Goal: Find specific page/section: Locate a particular part of the current website

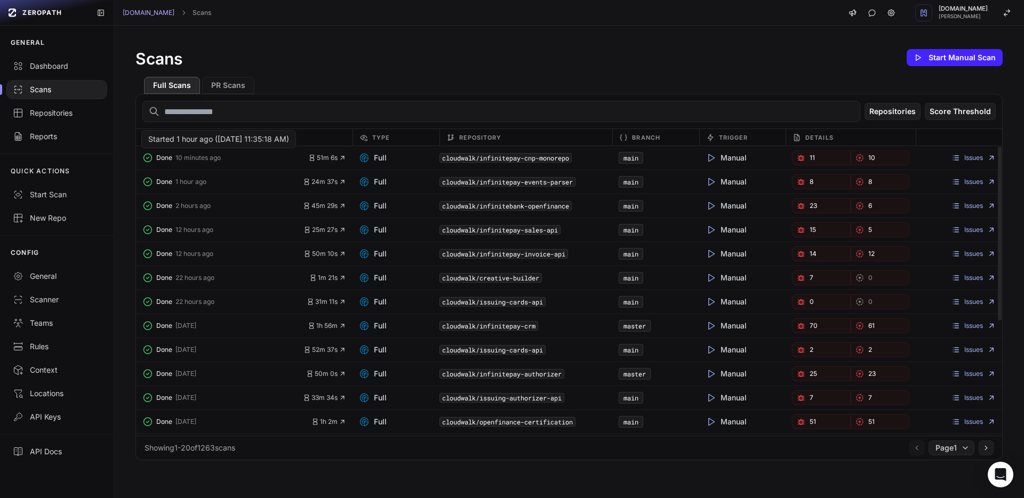
click at [165, 162] on span "Done" at bounding box center [164, 158] width 16 height 9
click at [74, 122] on link "Repositories" at bounding box center [57, 112] width 114 height 23
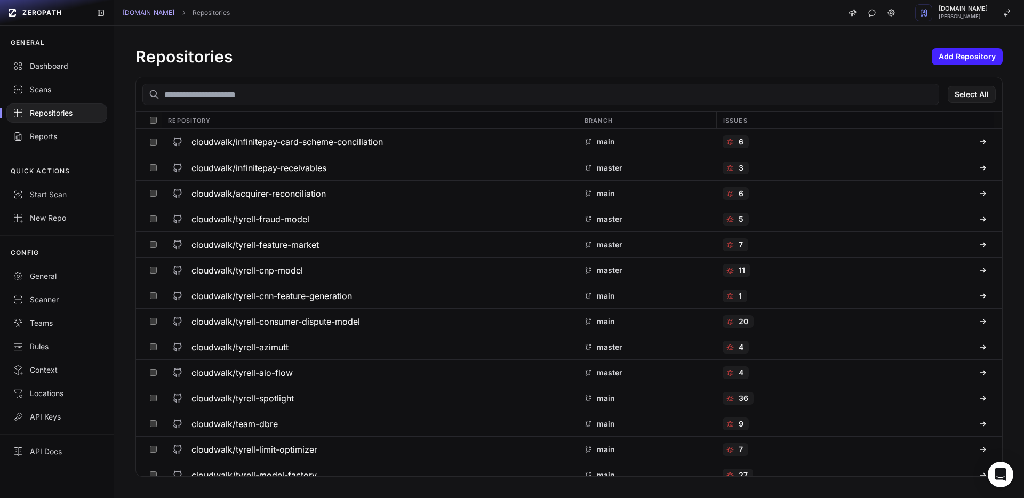
click at [231, 86] on input "text" at bounding box center [540, 94] width 797 height 21
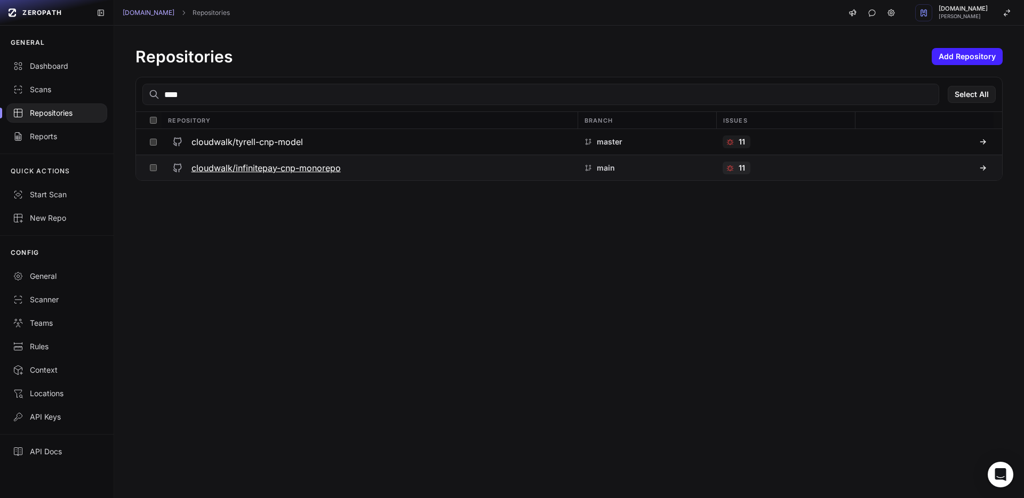
type input "****"
click at [302, 173] on h3 "cloudwalk/infinitepay-cnp-monorepo" at bounding box center [265, 168] width 149 height 13
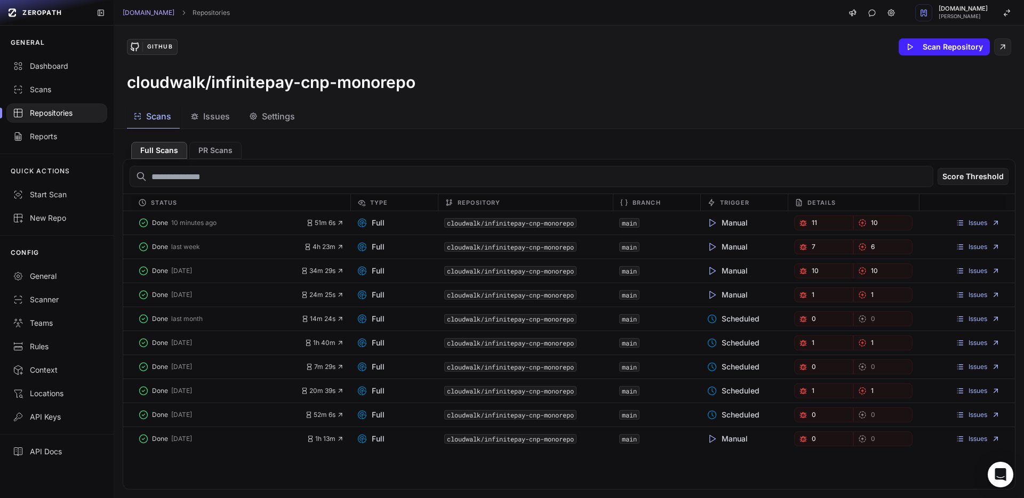
click at [218, 118] on span "Issues" at bounding box center [216, 116] width 27 height 13
